Goal: Complete application form: Complete application form

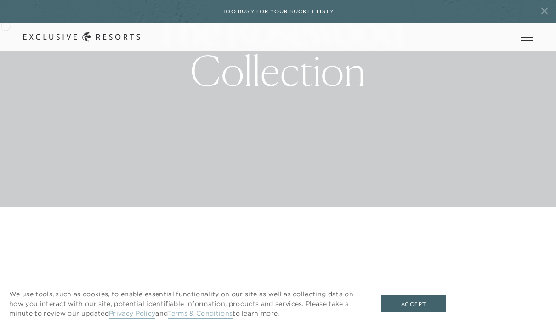
scroll to position [149, 0]
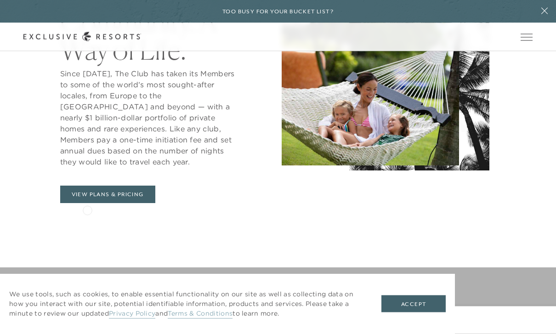
scroll to position [422, 0]
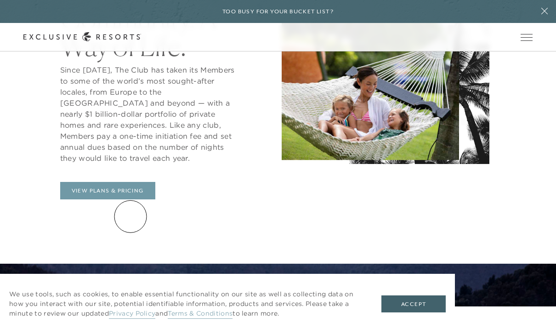
click at [131, 200] on link "View Plans & Pricing" at bounding box center [107, 190] width 95 height 17
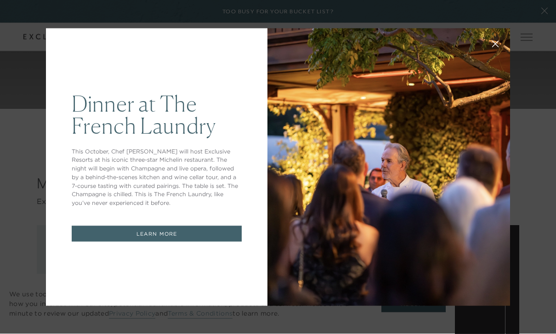
scroll to position [943, 0]
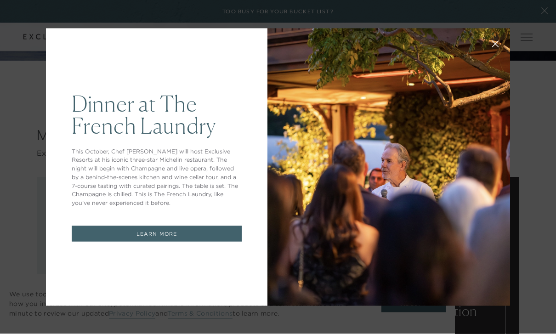
click at [174, 242] on link "LEARN MORE" at bounding box center [157, 234] width 170 height 16
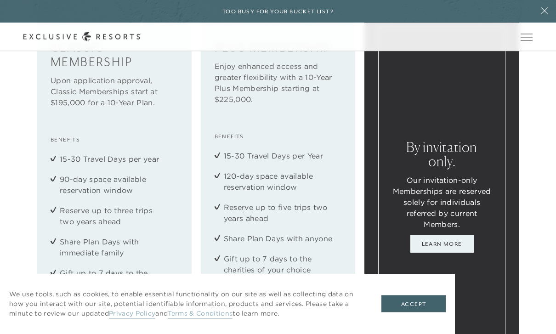
scroll to position [1098, 0]
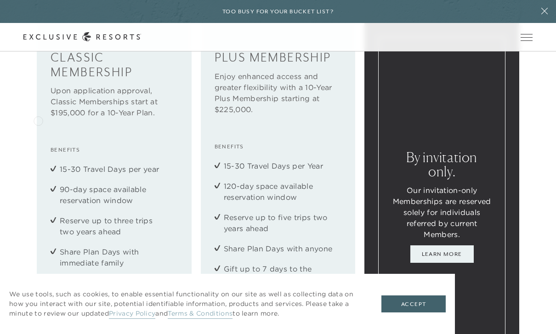
click at [38, 120] on div "Classic Membership Upon application approval, Classic Memberships start at $195…" at bounding box center [114, 206] width 155 height 367
click at [80, 80] on h4 "Classic Membership" at bounding box center [114, 65] width 127 height 29
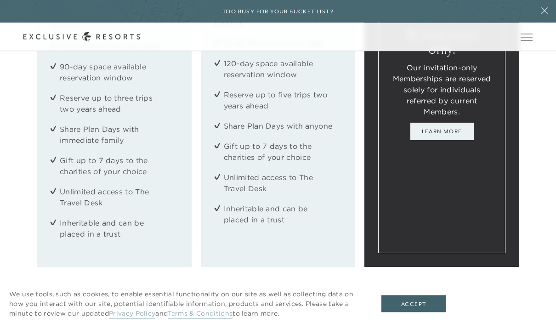
scroll to position [1221, 0]
click at [413, 313] on button "Accept" at bounding box center [414, 304] width 64 height 17
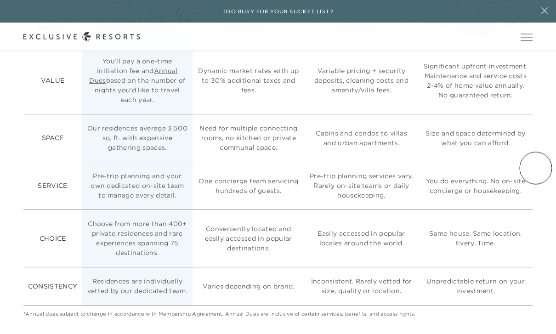
scroll to position [2338, 0]
click at [132, 85] on link "Annual Dues" at bounding box center [133, 76] width 89 height 18
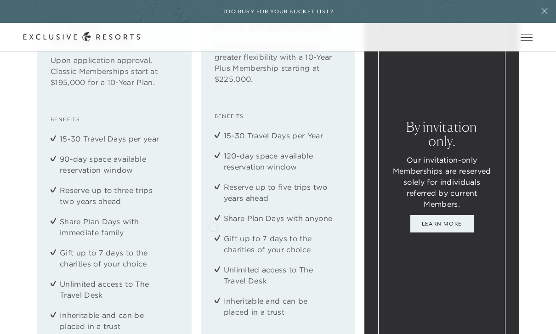
scroll to position [1120, 0]
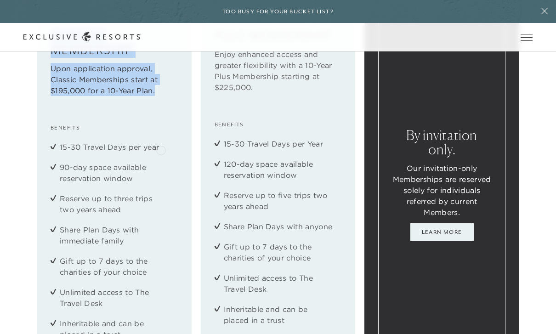
click at [36, 88] on div "Classic Membership Upon application approval, Classic Memberships start at $195…" at bounding box center [278, 184] width 556 height 367
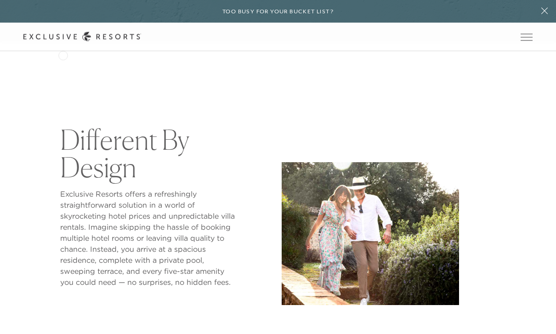
scroll to position [292, 0]
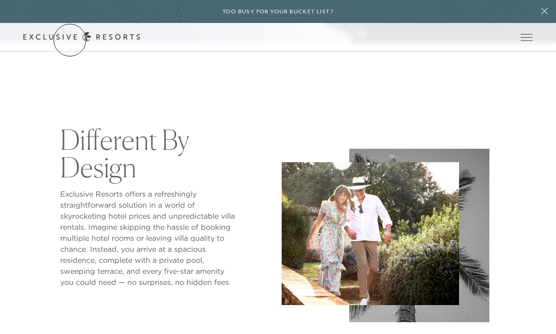
click at [70, 40] on icon at bounding box center [82, 37] width 118 height 10
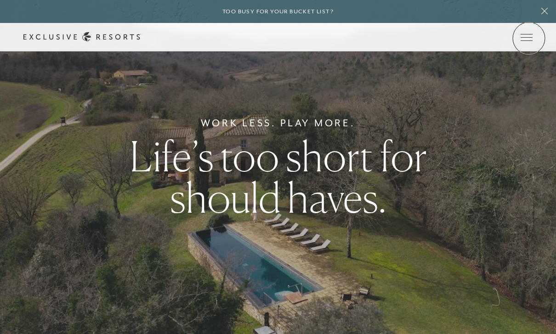
click at [529, 38] on span "Open navigation" at bounding box center [527, 37] width 12 height 6
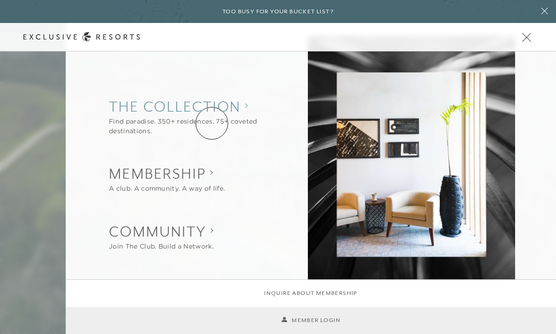
click at [212, 117] on collection "The Collection" at bounding box center [191, 107] width 165 height 20
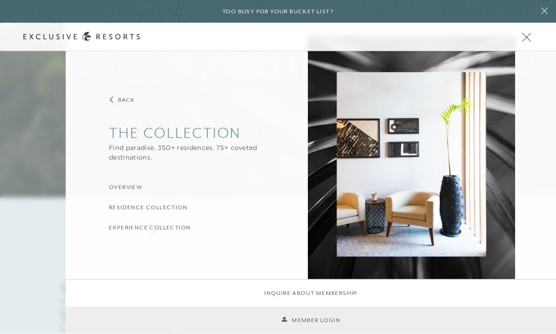
scroll to position [137, 0]
click at [154, 212] on h3 "Residence Collection" at bounding box center [148, 208] width 79 height 9
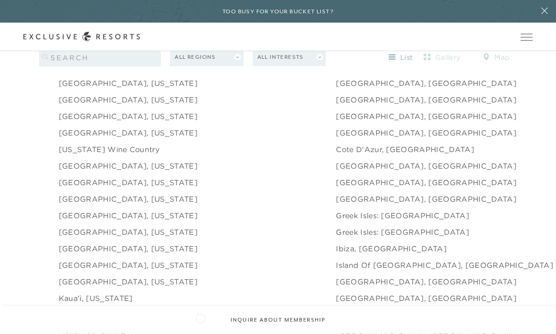
scroll to position [939, 0]
click at [99, 221] on link "Deer Valley, Utah" at bounding box center [128, 215] width 139 height 11
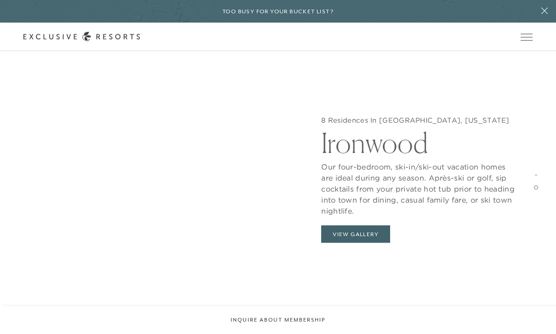
scroll to position [1281, 0]
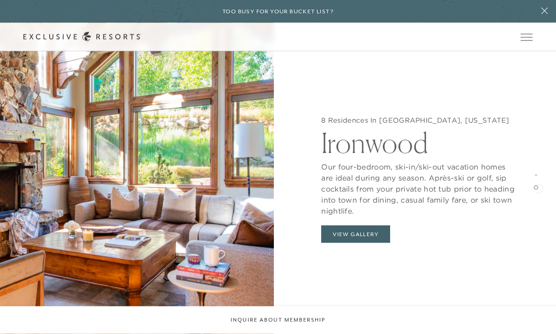
click at [539, 188] on span at bounding box center [536, 188] width 4 height 4
click at [537, 175] on span at bounding box center [536, 175] width 2 height 2
click at [534, 188] on span at bounding box center [536, 188] width 4 height 4
click at [296, 334] on button "Inquire about membership" at bounding box center [278, 321] width 556 height 28
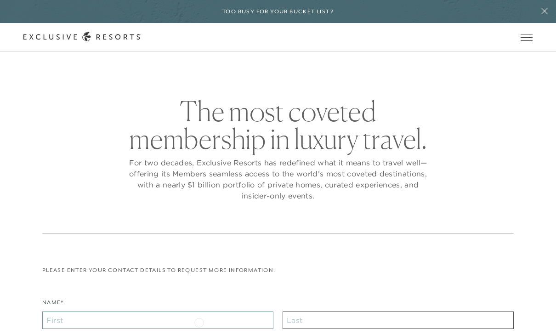
drag, startPoint x: 199, startPoint y: 322, endPoint x: 199, endPoint y: 476, distance: 153.6
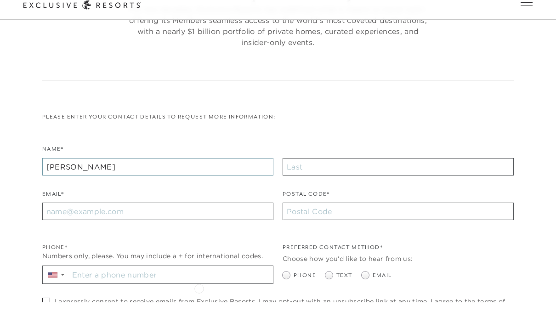
type input "Jason"
type input "Goodell"
click at [136, 235] on input "Email*" at bounding box center [157, 243] width 231 height 17
type input "jgoodell@gmail.com"
click at [331, 235] on input "Postal Code*" at bounding box center [398, 243] width 231 height 17
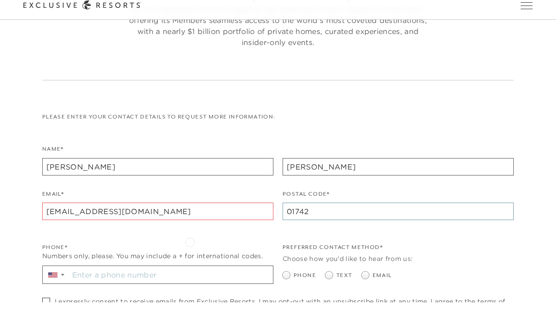
type input "01742"
click at [189, 298] on input "Stay in the know. Sign up for sms updates for the latest club news Sign up to g…" at bounding box center [171, 306] width 204 height 17
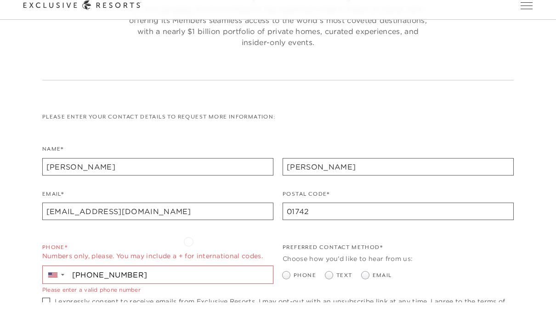
type input "+1 781 910 5782"
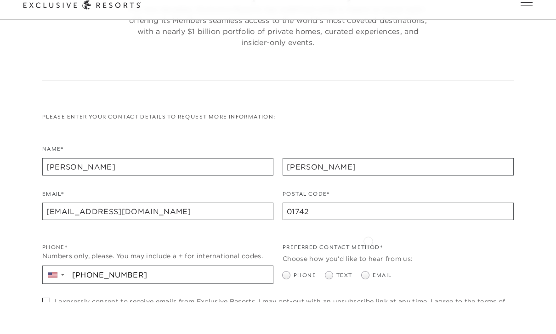
click at [368, 304] on span at bounding box center [365, 307] width 7 height 7
radio input "true"
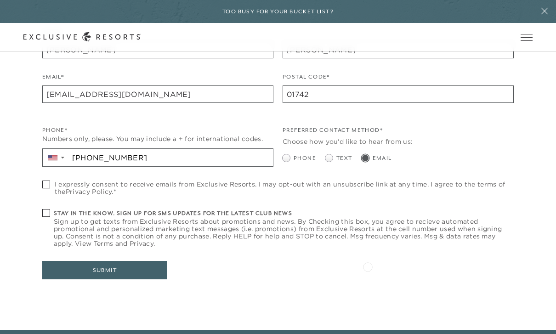
scroll to position [313, 0]
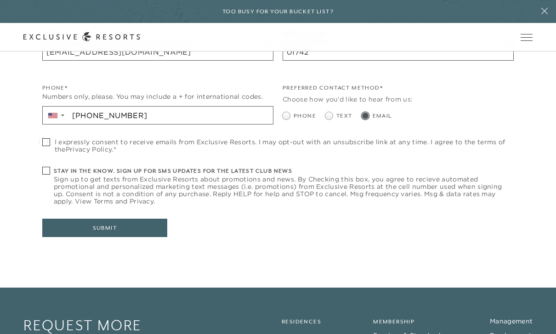
click at [43, 141] on span at bounding box center [46, 142] width 8 height 8
checkbox input "true"
click at [47, 170] on span at bounding box center [46, 171] width 8 height 8
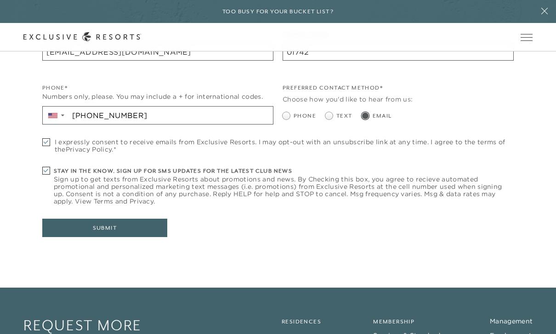
click at [47, 170] on span at bounding box center [46, 171] width 8 height 8
click at [83, 226] on button "Submit" at bounding box center [104, 228] width 125 height 18
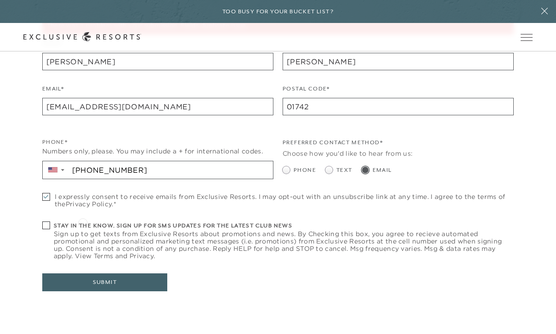
scroll to position [212, 0]
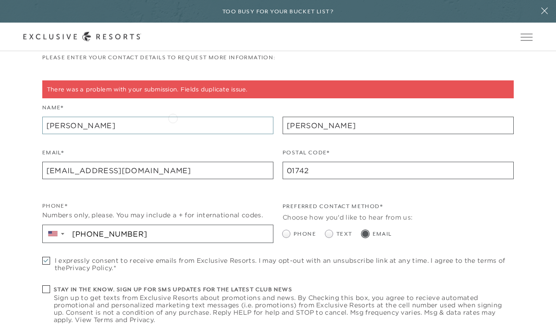
click at [173, 118] on input "Jason" at bounding box center [157, 125] width 231 height 17
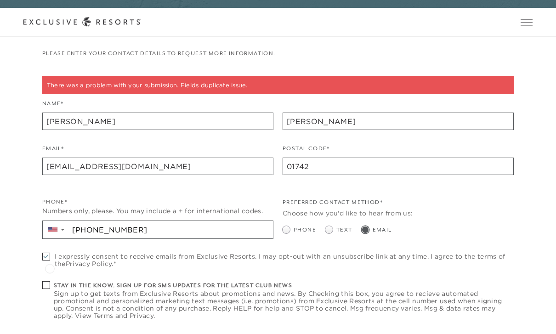
click at [50, 297] on span at bounding box center [47, 301] width 11 height 8
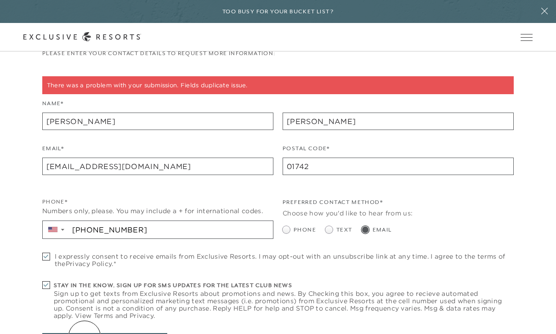
click at [44, 281] on span at bounding box center [46, 285] width 8 height 8
checkbox input "false"
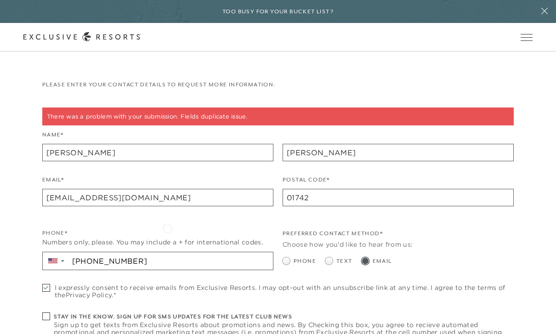
scroll to position [186, 0]
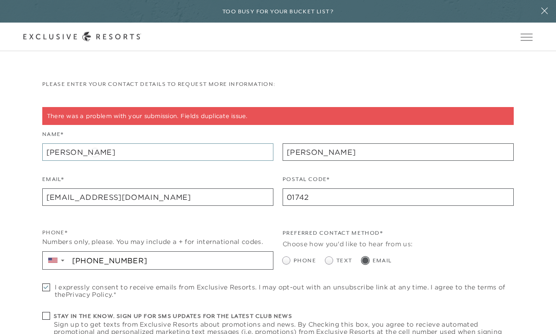
click at [95, 152] on input "Jason" at bounding box center [157, 152] width 231 height 17
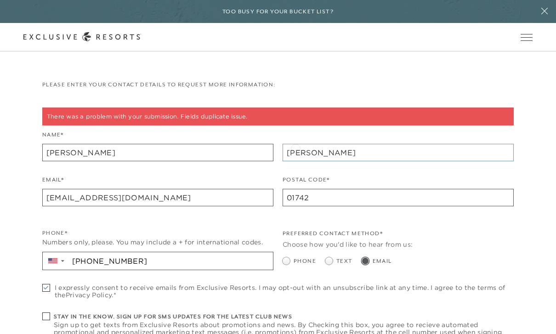
click at [296, 148] on input "Goodell" at bounding box center [398, 152] width 231 height 17
type input "odell"
click at [295, 151] on input "odell" at bounding box center [398, 152] width 231 height 17
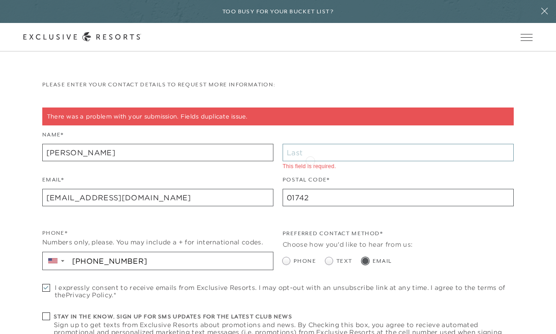
type input "F"
type input "Goodell"
click at [219, 195] on input "jgoodell@gmail.com" at bounding box center [157, 197] width 231 height 17
click at [178, 258] on input "+1 781 910 5782" at bounding box center [171, 260] width 204 height 17
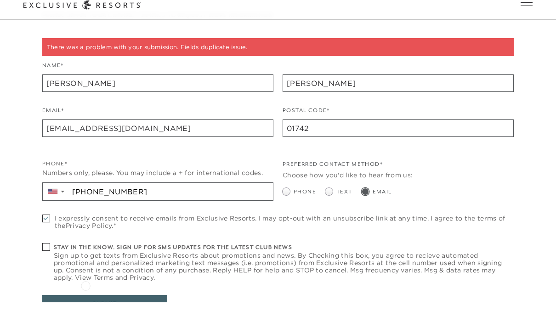
scroll to position [227, 0]
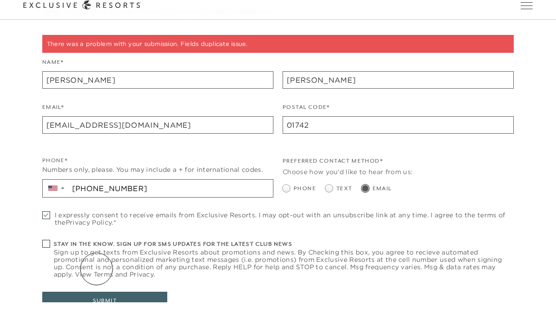
click at [97, 324] on button "Submit" at bounding box center [104, 333] width 125 height 18
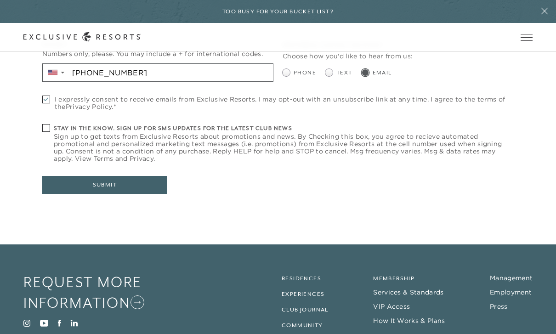
scroll to position [410, 0]
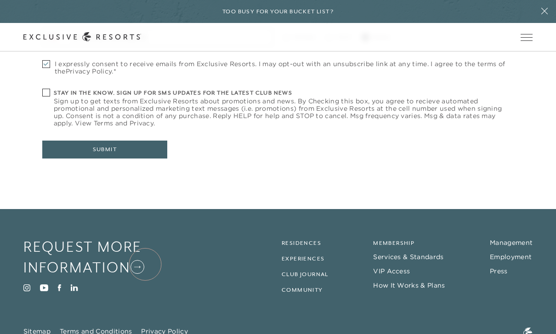
click at [144, 264] on icon at bounding box center [138, 267] width 14 height 14
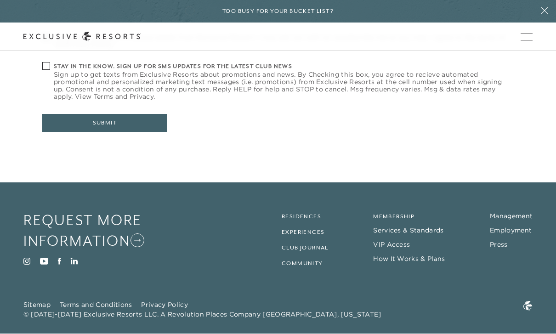
scroll to position [439, 0]
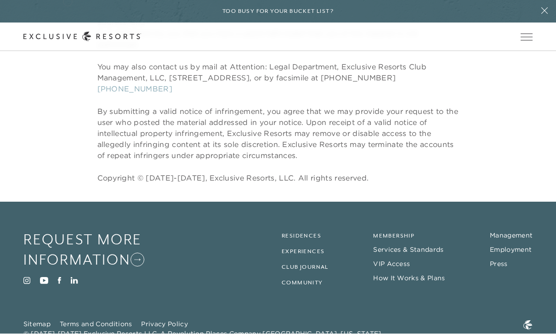
scroll to position [3018, 0]
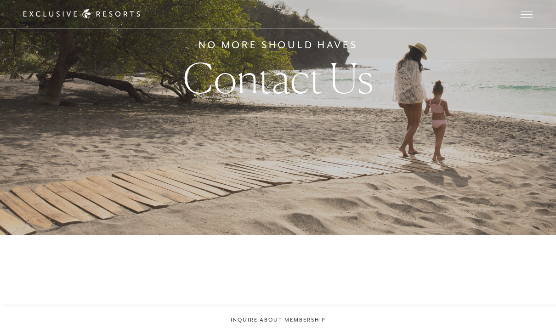
checkbox input "false"
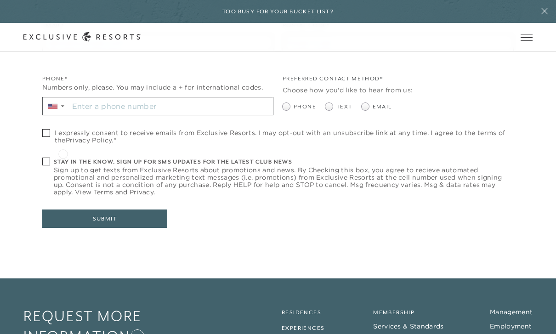
scroll to position [1037, 0]
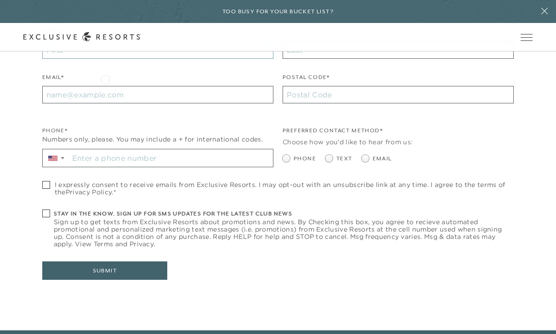
click at [105, 59] on input "Name*" at bounding box center [157, 49] width 231 height 17
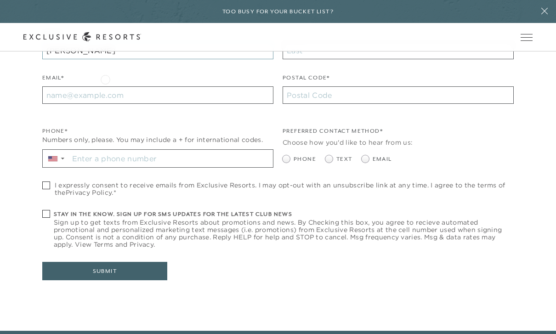
type input "Jason"
type input "Goodell"
type input "jgoodell@gmail.com"
type input "01742"
click at [85, 167] on input "Stay in the know. Sign up for sms updates for the latest club news Sign up to g…" at bounding box center [171, 158] width 204 height 17
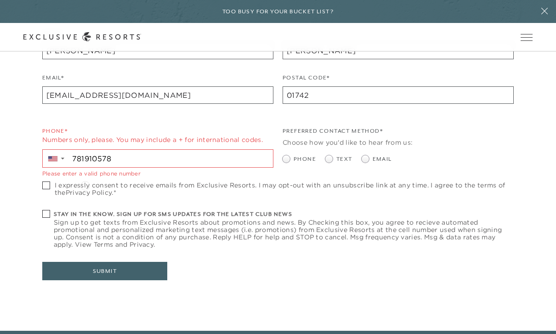
type input "+1 781 910 5782"
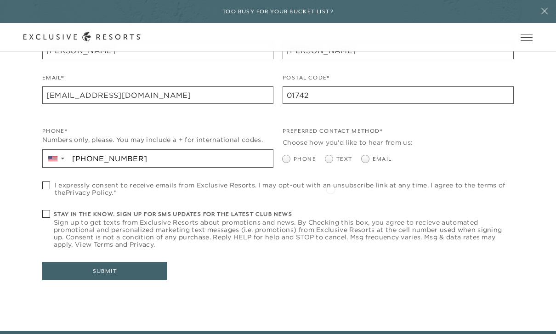
click at [332, 163] on span at bounding box center [329, 158] width 7 height 7
radio input "true"
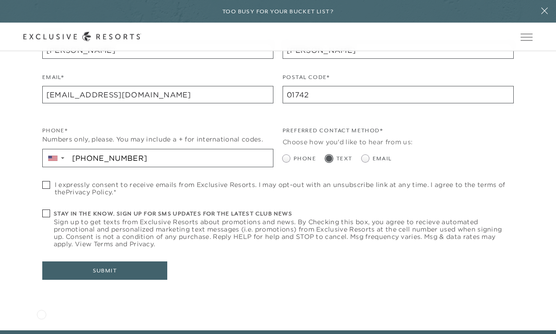
scroll to position [886, 0]
click at [44, 189] on span at bounding box center [46, 185] width 8 height 8
checkbox input "true"
click at [103, 280] on button "Submit" at bounding box center [104, 271] width 125 height 18
